Goal: Task Accomplishment & Management: Manage account settings

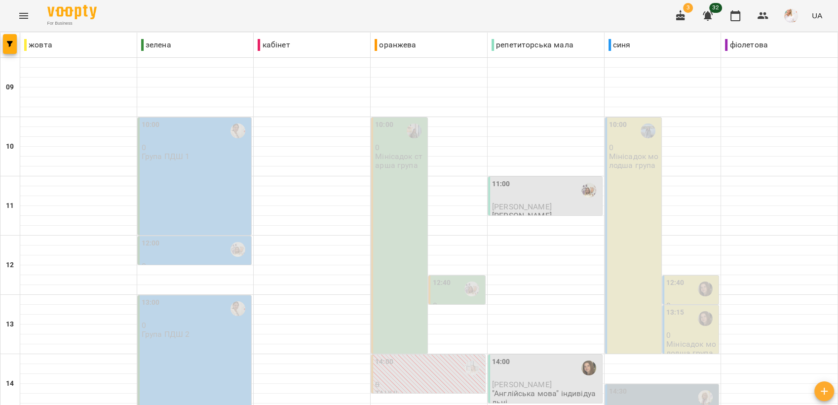
scroll to position [260, 0]
click at [533, 356] on div "14:00" at bounding box center [546, 367] width 108 height 23
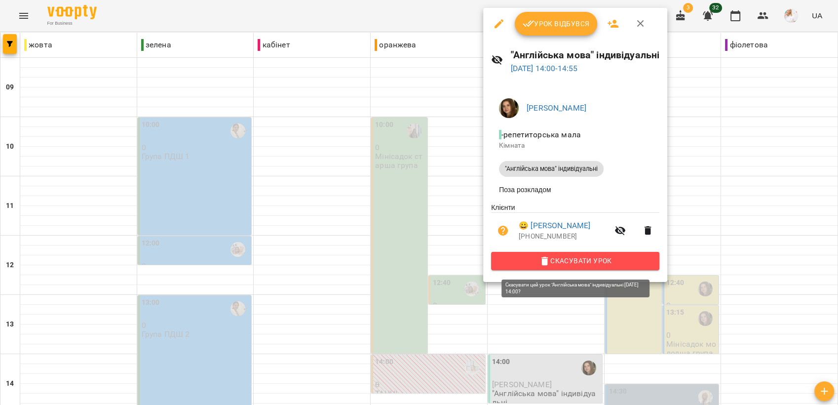
click at [562, 261] on span "Скасувати Урок" at bounding box center [575, 261] width 153 height 12
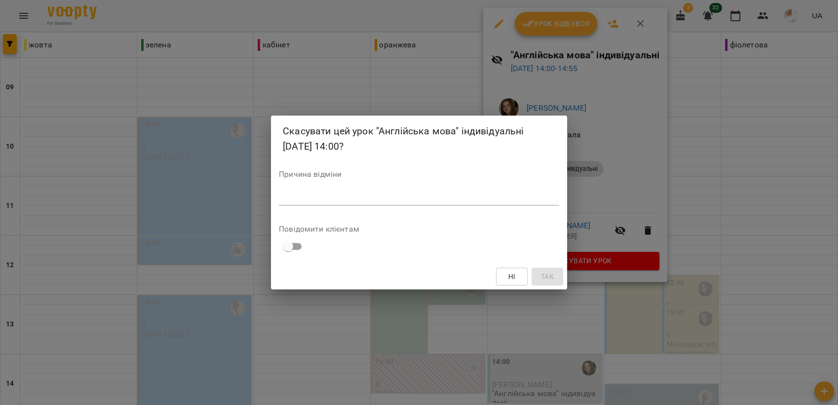
click at [351, 195] on textarea at bounding box center [419, 196] width 280 height 9
type textarea "*********"
click at [549, 272] on span "Так" at bounding box center [547, 276] width 13 height 12
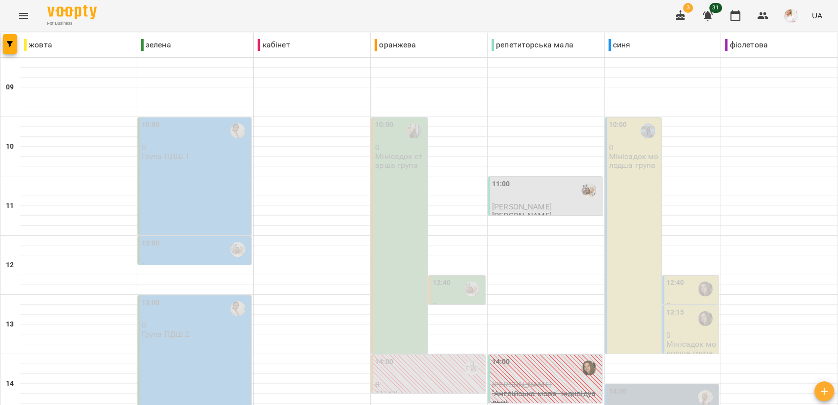
scroll to position [370, 0]
type input "**********"
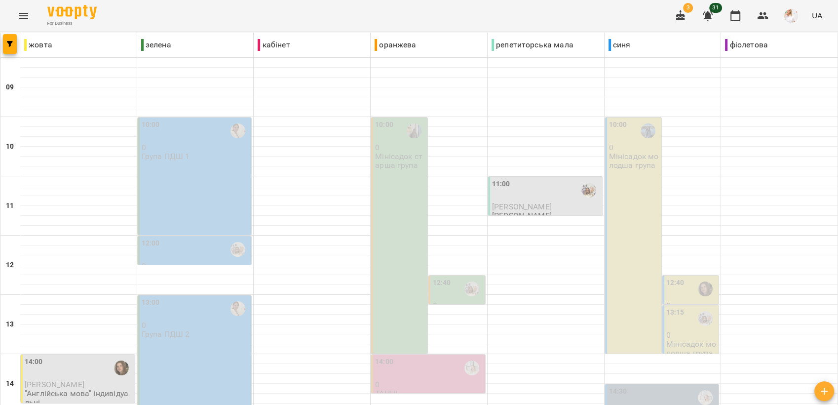
scroll to position [315, 0]
type input "**********"
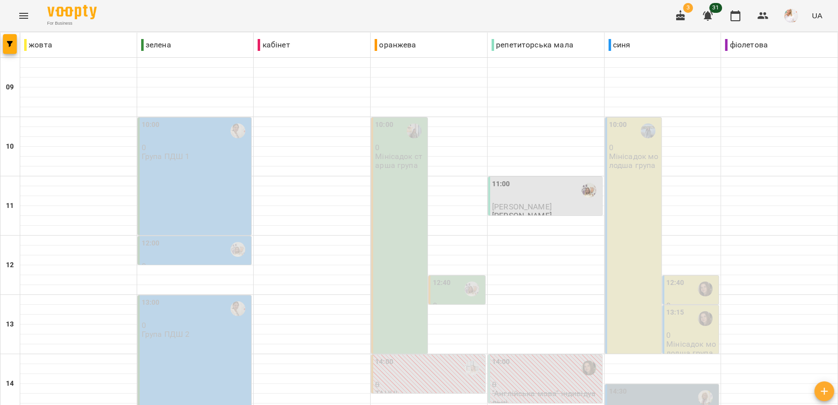
click at [397, 164] on p "Мінісадок старша група" at bounding box center [400, 160] width 50 height 17
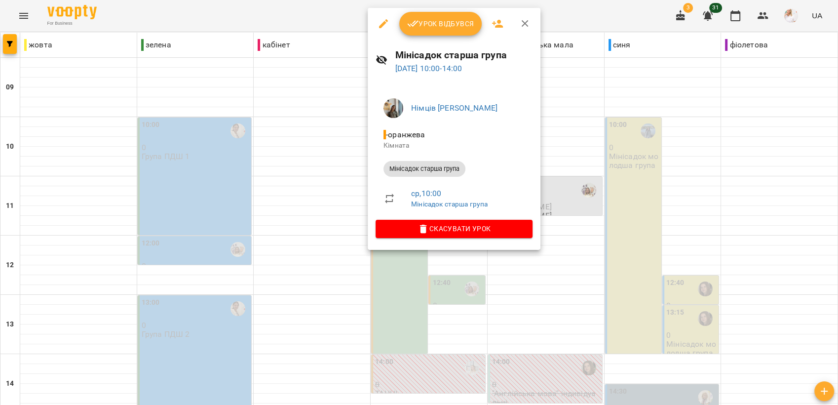
click at [455, 22] on span "Урок відбувся" at bounding box center [440, 24] width 67 height 12
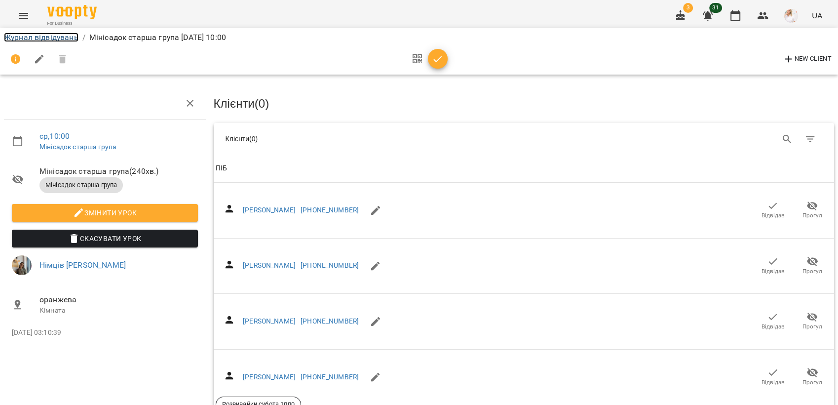
click at [38, 36] on link "Журнал відвідувань" at bounding box center [41, 37] width 75 height 9
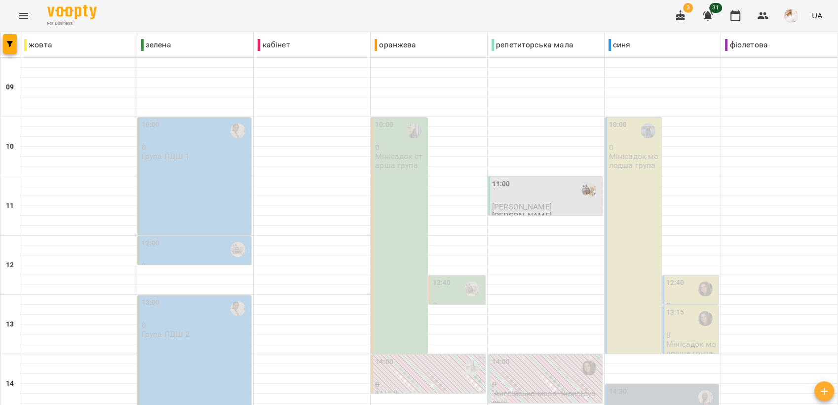
click at [622, 197] on div "10:00 0 Мінісадок молодша група" at bounding box center [633, 235] width 56 height 236
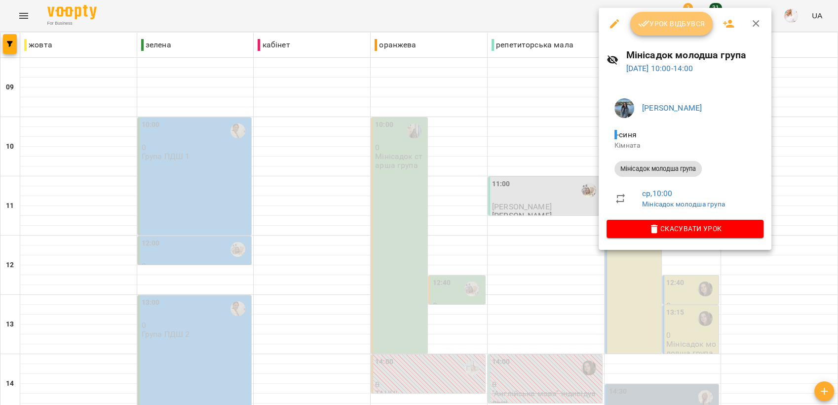
click at [656, 19] on span "Урок відбувся" at bounding box center [671, 24] width 67 height 12
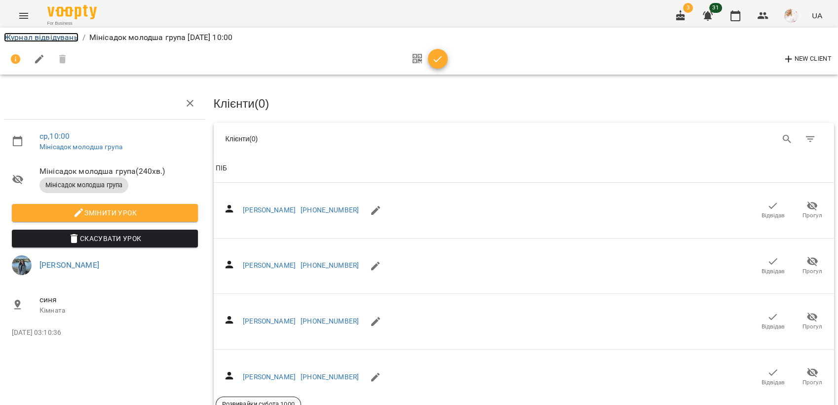
click at [36, 36] on link "Журнал відвідувань" at bounding box center [41, 37] width 75 height 9
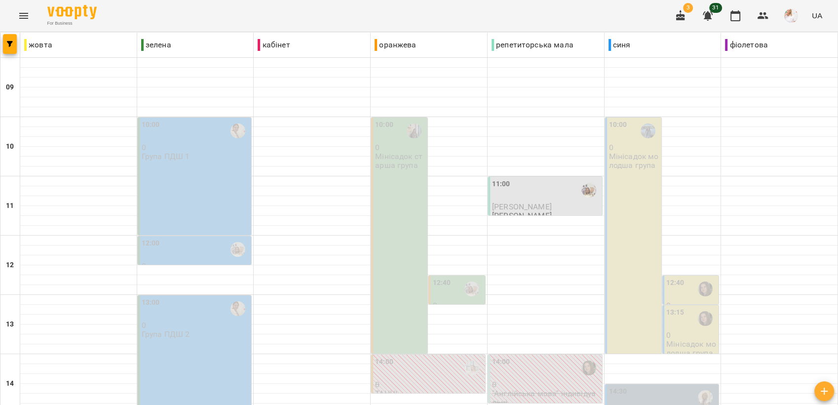
scroll to position [329, 0]
